Goal: Task Accomplishment & Management: Use online tool/utility

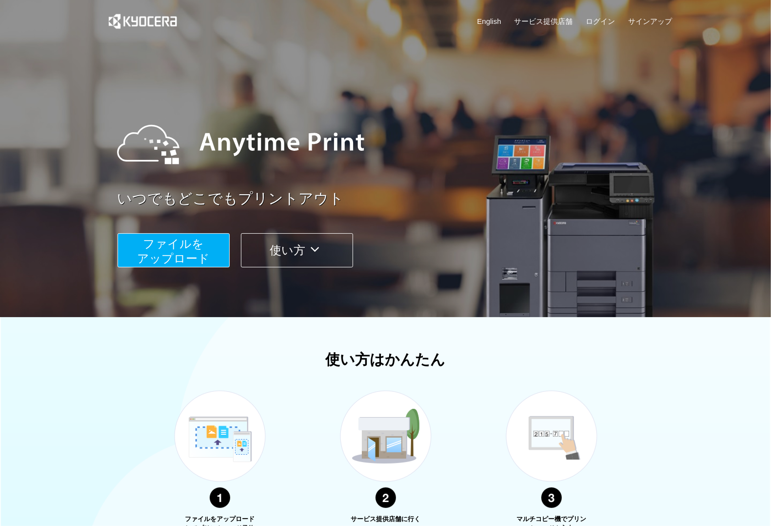
click at [189, 252] on span "ファイルを ​​アップロード" at bounding box center [173, 251] width 73 height 28
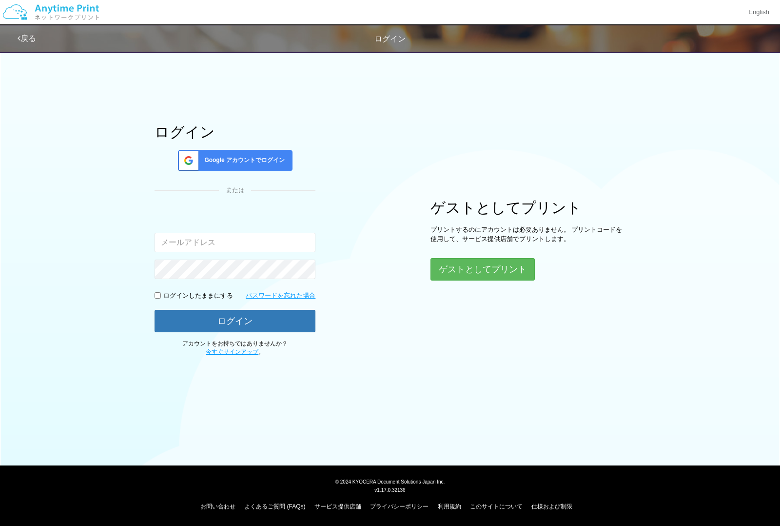
type input "[EMAIL_ADDRESS][DOMAIN_NAME]"
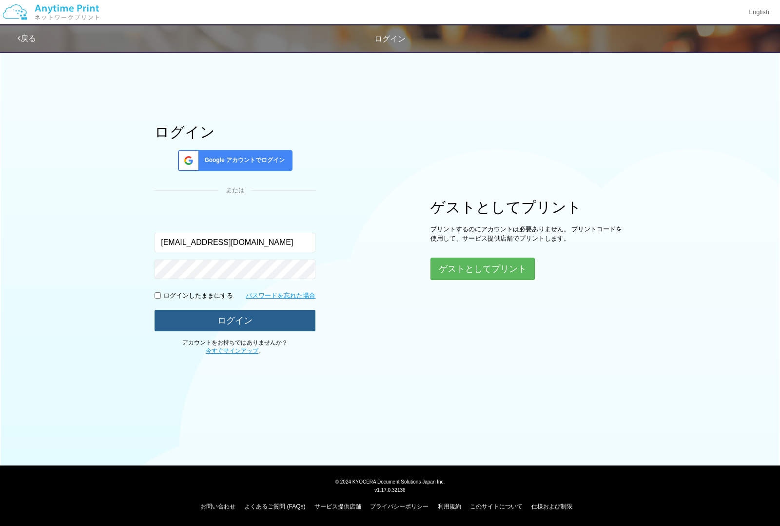
click at [218, 323] on button "ログイン" at bounding box center [235, 320] width 161 height 21
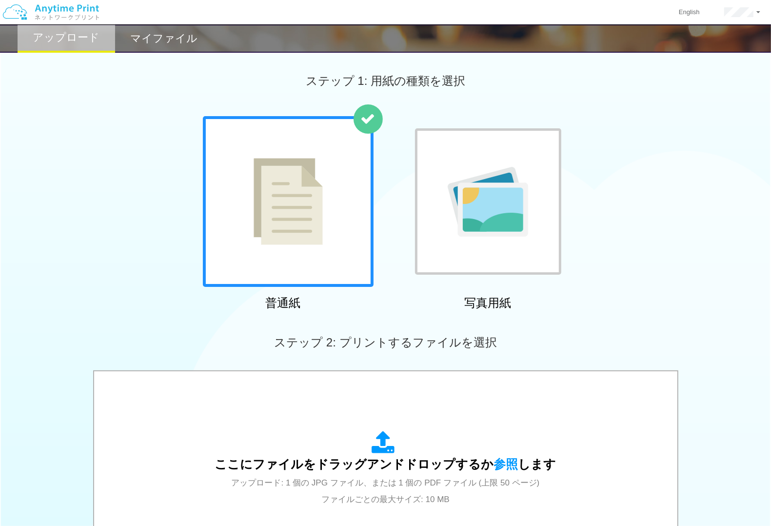
click at [303, 235] on img at bounding box center [288, 201] width 69 height 87
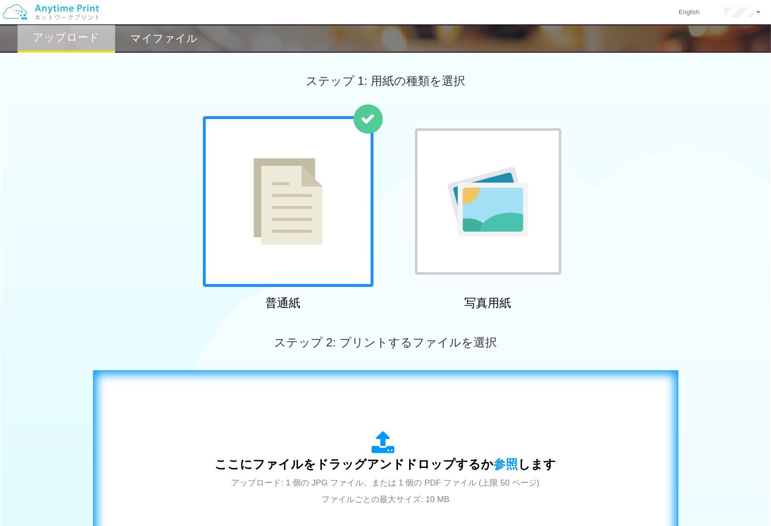
click at [300, 410] on div "ここにファイルをドラッグアンドドロップするか 参照 します アップロード: 1 個の JPG ファイル、または 1 個の PDF ファイル (上限 50 ペー…" at bounding box center [385, 468] width 565 height 177
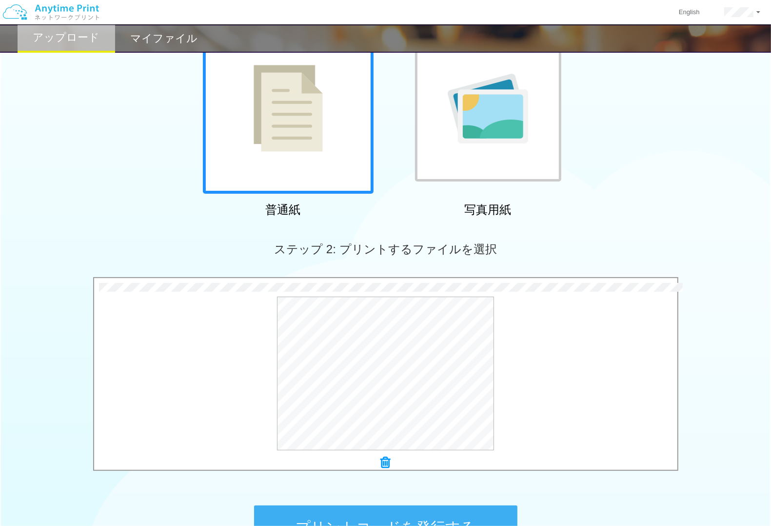
scroll to position [183, 0]
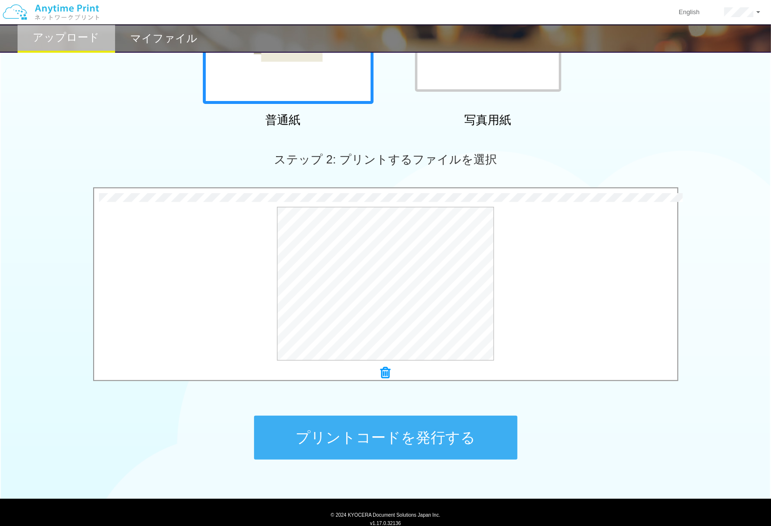
click at [383, 444] on button "プリントコードを発行する" at bounding box center [385, 437] width 263 height 44
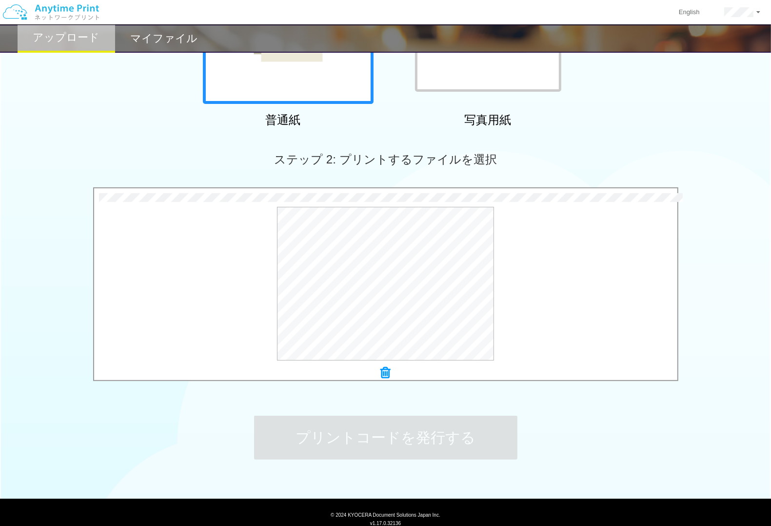
scroll to position [0, 0]
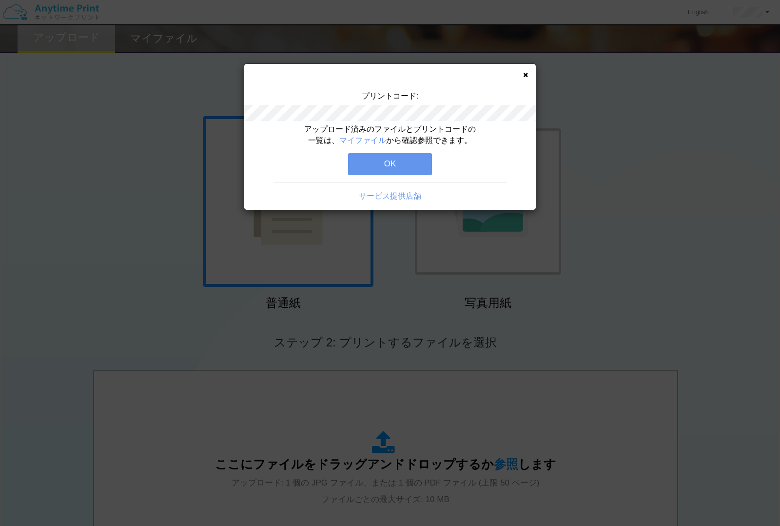
click at [384, 162] on button "OK" at bounding box center [390, 163] width 84 height 21
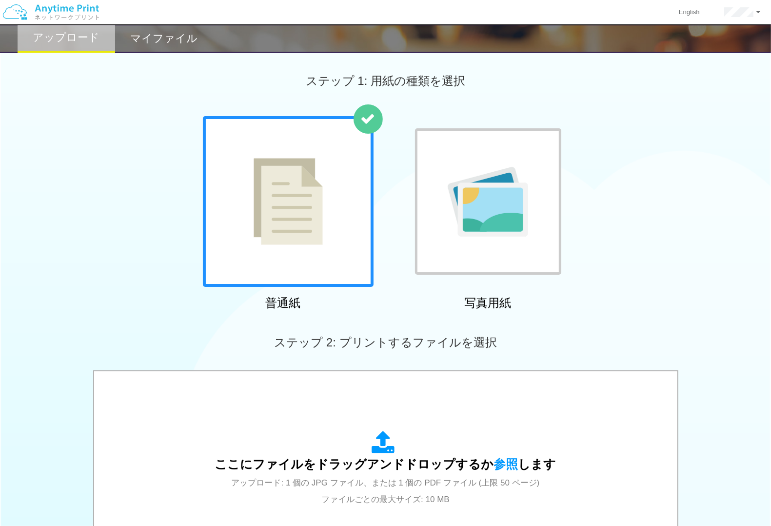
click at [476, 196] on img at bounding box center [488, 202] width 80 height 70
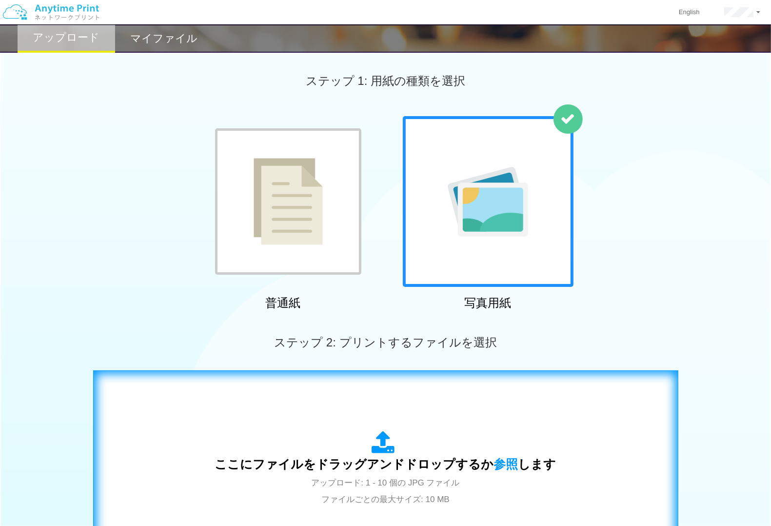
click at [295, 435] on div "ここにファイルをドラッグアンドドロップするか 参照 します アップロード: 1 - 10 個の JPG ファイル ファイルごとの最大サイズ: 10 MB" at bounding box center [385, 469] width 341 height 76
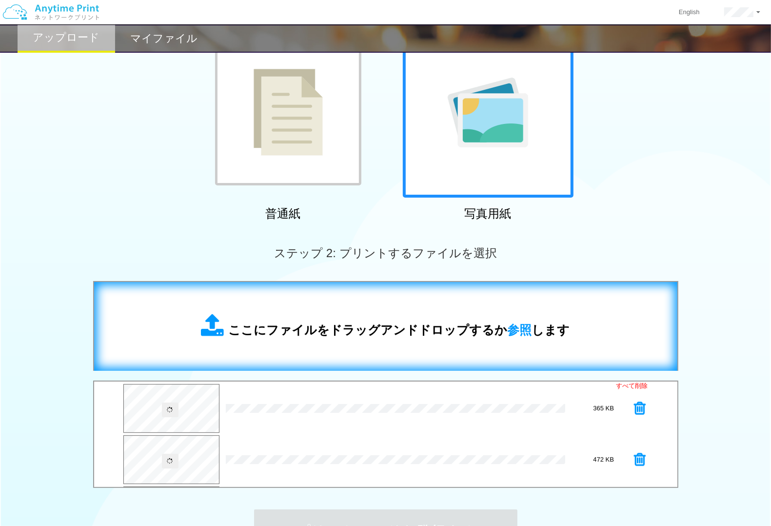
scroll to position [183, 0]
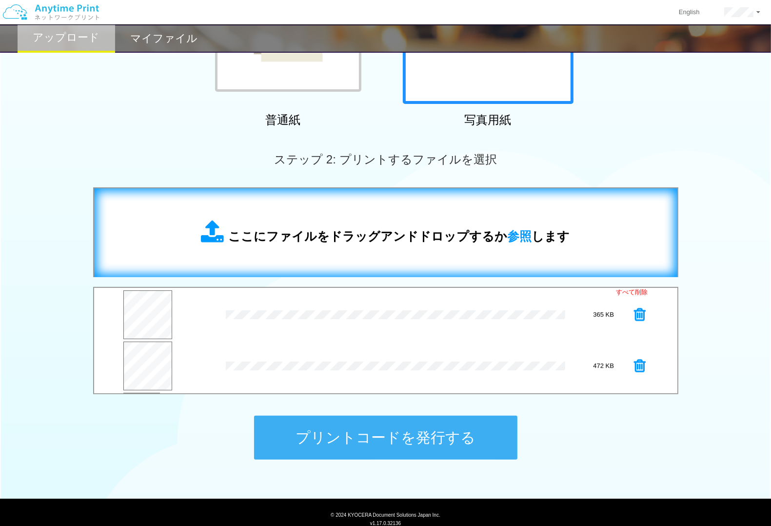
click at [357, 442] on button "プリントコードを発行する" at bounding box center [385, 437] width 263 height 44
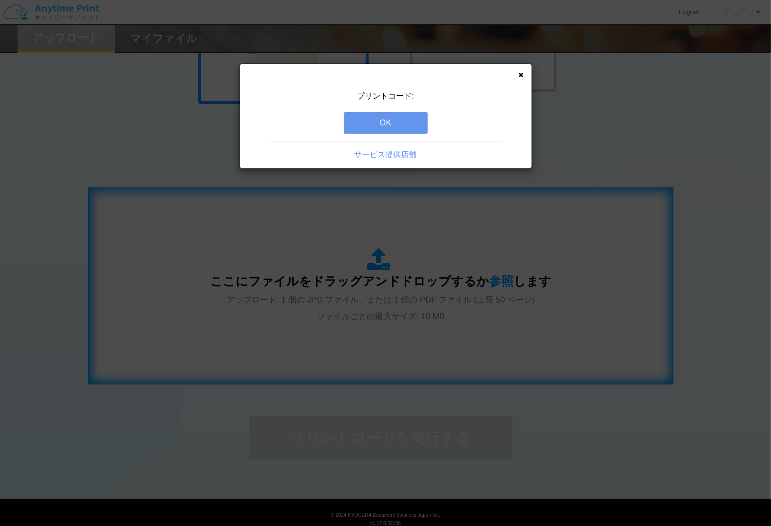
scroll to position [0, 0]
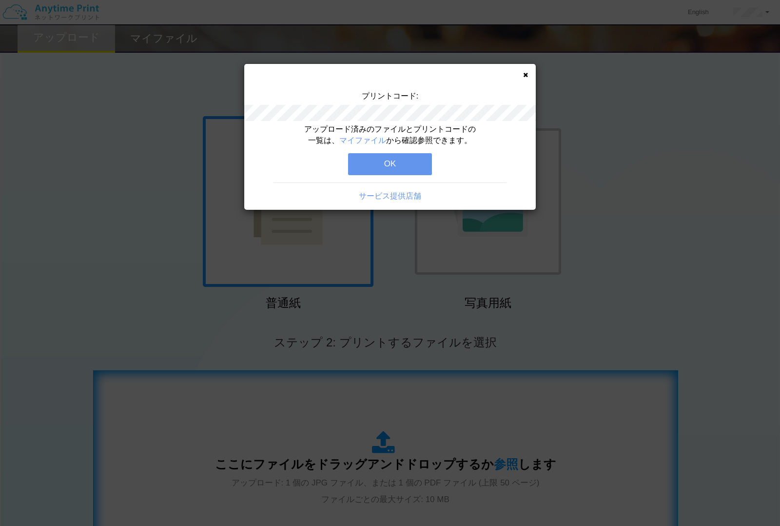
click at [389, 155] on button "OK" at bounding box center [390, 163] width 84 height 21
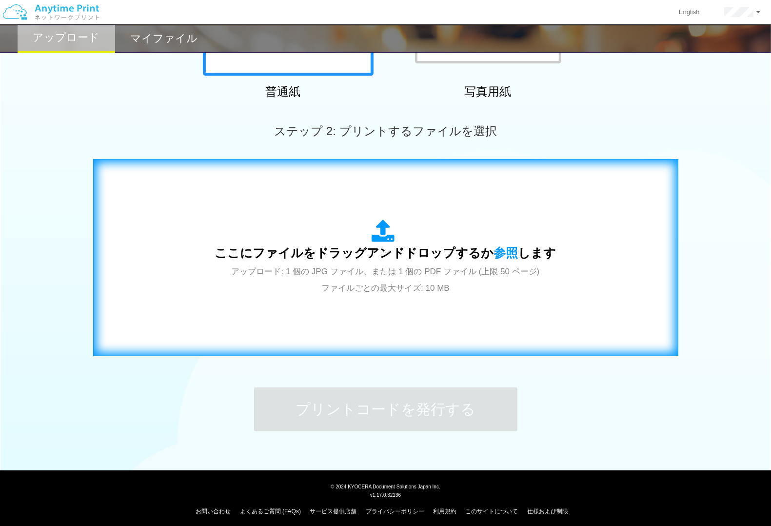
scroll to position [216, 0]
